Goal: Information Seeking & Learning: Understand process/instructions

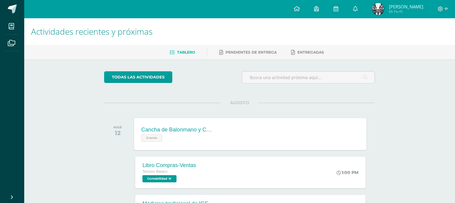
click at [243, 126] on div "Cancha de Balonmano y Contenido Evento Cancha de Balonmano y Contenido Evento C…" at bounding box center [250, 134] width 233 height 32
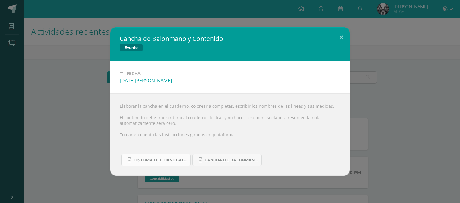
click at [171, 163] on link "Historia del handball.docx" at bounding box center [155, 160] width 69 height 12
click at [219, 157] on link "Cancha de Balonmano.docx" at bounding box center [226, 160] width 69 height 12
click at [342, 37] on button at bounding box center [341, 37] width 17 height 20
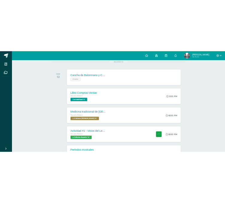
scroll to position [96, 0]
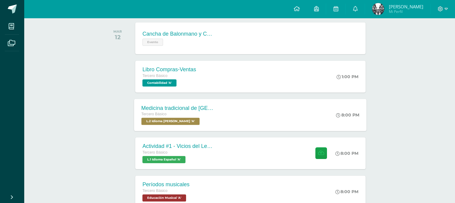
click at [274, 115] on div "Medicina tradicional de [GEOGRAPHIC_DATA] Tercero Básico L.2 Idioma [PERSON_NAM…" at bounding box center [250, 115] width 233 height 32
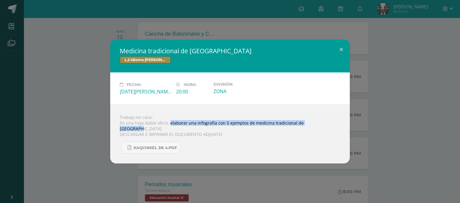
drag, startPoint x: 169, startPoint y: 124, endPoint x: 319, endPoint y: 127, distance: 149.7
click at [319, 127] on div "Trabajo en casa: En una hoja doble oficio, elaborar una infografía con 5 ejempl…" at bounding box center [230, 133] width 240 height 59
copy div "elaborar una infografía con 5 ejemplos de medicina tradicional de [GEOGRAPHIC_D…"
click at [342, 53] on button at bounding box center [341, 50] width 17 height 20
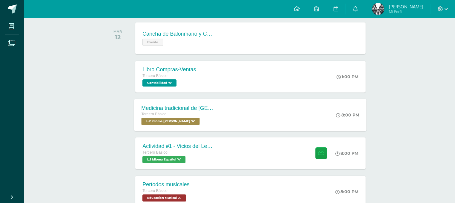
click at [206, 119] on div "Tercero Básico L.2 Idioma [PERSON_NAME] 'A'" at bounding box center [178, 118] width 72 height 14
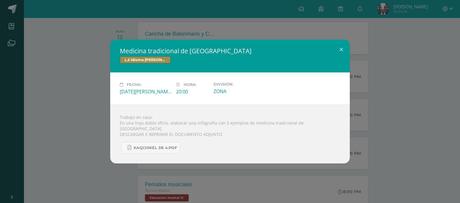
click at [120, 124] on div "Trabajo en casa: En una hoja doble oficio, elaborar una infografía con 5 ejempl…" at bounding box center [230, 133] width 240 height 59
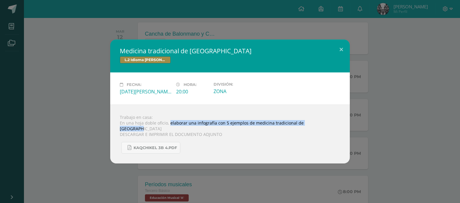
drag, startPoint x: 170, startPoint y: 126, endPoint x: 320, endPoint y: 125, distance: 150.6
click at [320, 125] on div "Trabajo en casa: En una hoja doble oficio, elaborar una infografía con 5 ejempl…" at bounding box center [230, 133] width 240 height 59
copy div "elaborar una infografía con 5 ejemplos de medicina tradicional de [GEOGRAPHIC_D…"
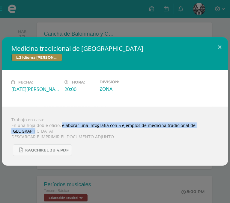
click at [186, 68] on div "Medicina tradicional de [GEOGRAPHIC_DATA] L.2 Idioma [PERSON_NAME]" at bounding box center [115, 53] width 226 height 33
click at [219, 48] on button at bounding box center [219, 47] width 17 height 20
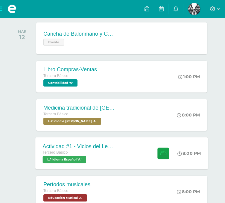
click at [120, 147] on div "Actividad #1 - Vicios del LenguaJe Tercero Básico L.1 Idioma Español 'A'" at bounding box center [78, 153] width 87 height 32
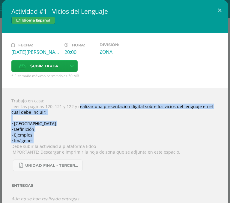
drag, startPoint x: 77, startPoint y: 96, endPoint x: 110, endPoint y: 129, distance: 47.0
click at [110, 129] on div "Trabajo en casa: Leer las páginas 120, 121 y 122 y realizar una presentación di…" at bounding box center [115, 149] width 226 height 123
copy div "ealizar una presentación digital sobre los vicios del lenguaje en el cual debe …"
click at [219, 15] on button at bounding box center [219, 10] width 17 height 20
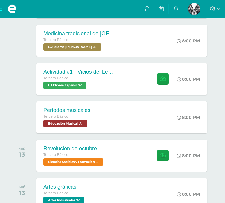
scroll to position [180, 0]
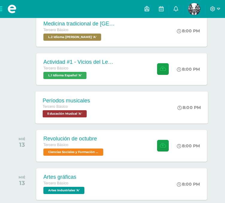
click at [145, 120] on div "Períodos musicales Tercero Básico Educación Musical 'A' 8:00 PM Períodos musica…" at bounding box center [121, 107] width 173 height 32
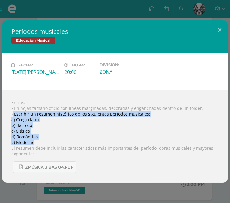
drag, startPoint x: 13, startPoint y: 112, endPoint x: 44, endPoint y: 142, distance: 43.4
click at [44, 142] on div "En casa • En hojas tamaño oficio con líneas marginadas, decoradas y enganchadas…" at bounding box center [115, 136] width 226 height 93
copy div "Escribir un resumen histórico de los siguientes períodos musicales: a) Gregoria…"
click at [218, 31] on button at bounding box center [219, 30] width 17 height 20
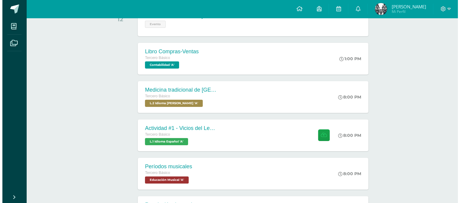
scroll to position [116, 0]
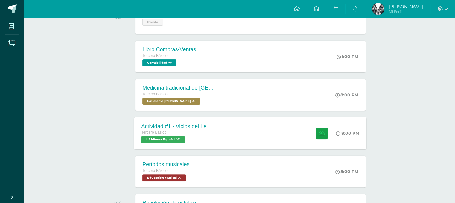
click at [246, 138] on div "Actividad #1 - Vicios del LenguaJe Tercero Básico L.1 Idioma Español 'A' 8:00 P…" at bounding box center [250, 133] width 233 height 32
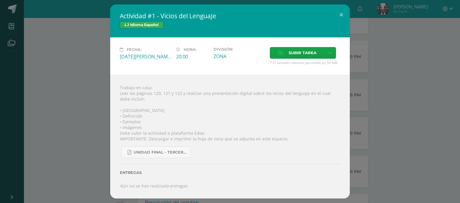
click at [161, 89] on div "Trabajo en casa: Leer las páginas 120, 121 y 122 y realizar una presentación di…" at bounding box center [230, 136] width 240 height 123
drag, startPoint x: 201, startPoint y: 93, endPoint x: 247, endPoint y: 93, distance: 45.8
click at [247, 93] on div "Trabajo en casa: Leer las páginas 120, 121 y 122 y realizar una presentación di…" at bounding box center [230, 136] width 240 height 123
copy div "una presentación digital"
